Goal: Information Seeking & Learning: Learn about a topic

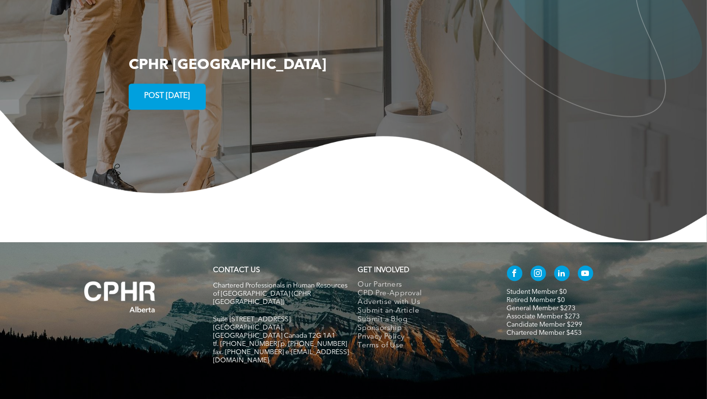
scroll to position [1746, 0]
click at [528, 288] on link "Student Member $0" at bounding box center [537, 291] width 60 height 7
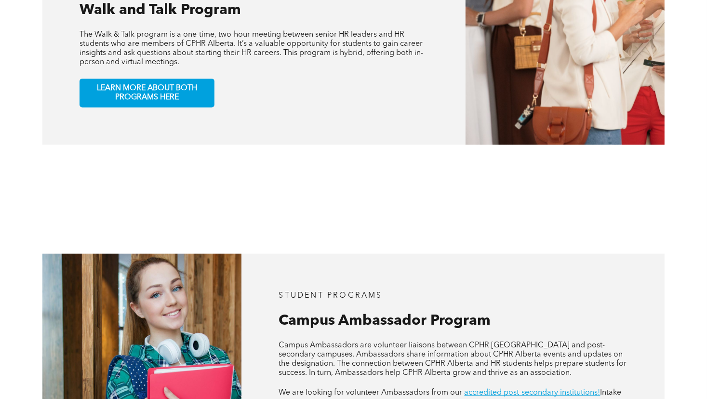
scroll to position [723, 0]
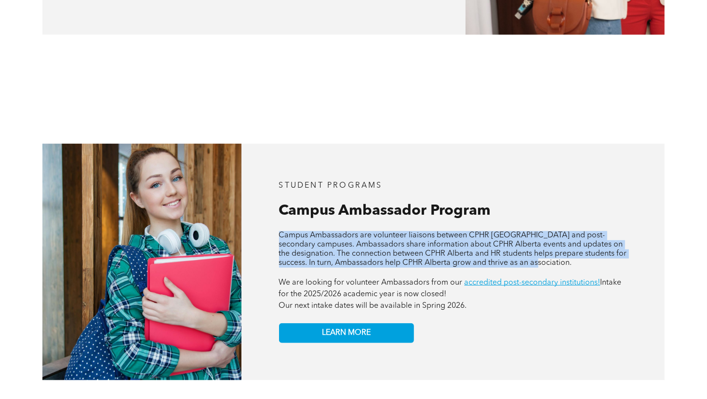
drag, startPoint x: 579, startPoint y: 257, endPoint x: 282, endPoint y: 226, distance: 299.1
click at [282, 231] on p "Campus Ambassadors are volunteer liaisons between CPHR [GEOGRAPHIC_DATA] and po…" at bounding box center [453, 249] width 349 height 37
drag, startPoint x: 282, startPoint y: 226, endPoint x: 299, endPoint y: 234, distance: 19.0
copy span "Campus Ambassadors are volunteer liaisons between CPHR [GEOGRAPHIC_DATA] and po…"
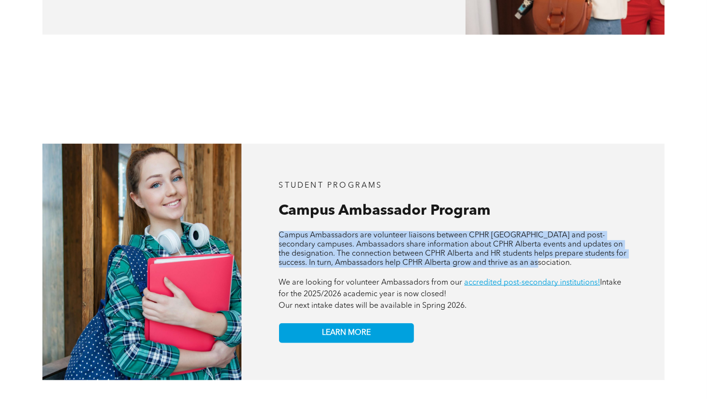
copy span "Campus Ambassadors are volunteer liaisons between CPHR [GEOGRAPHIC_DATA] and po…"
